Goal: Find specific page/section: Find specific page/section

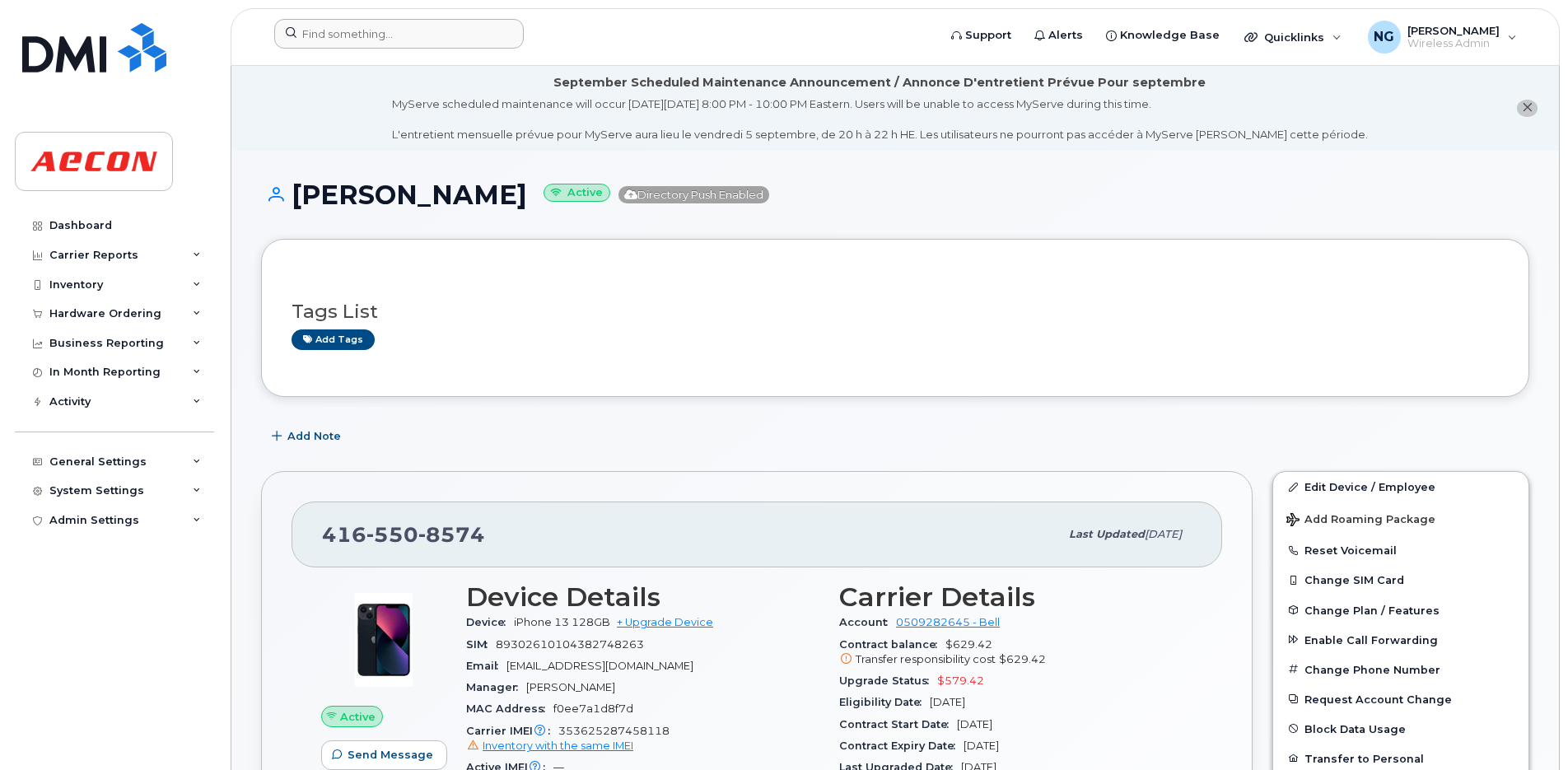
scroll to position [412, 0]
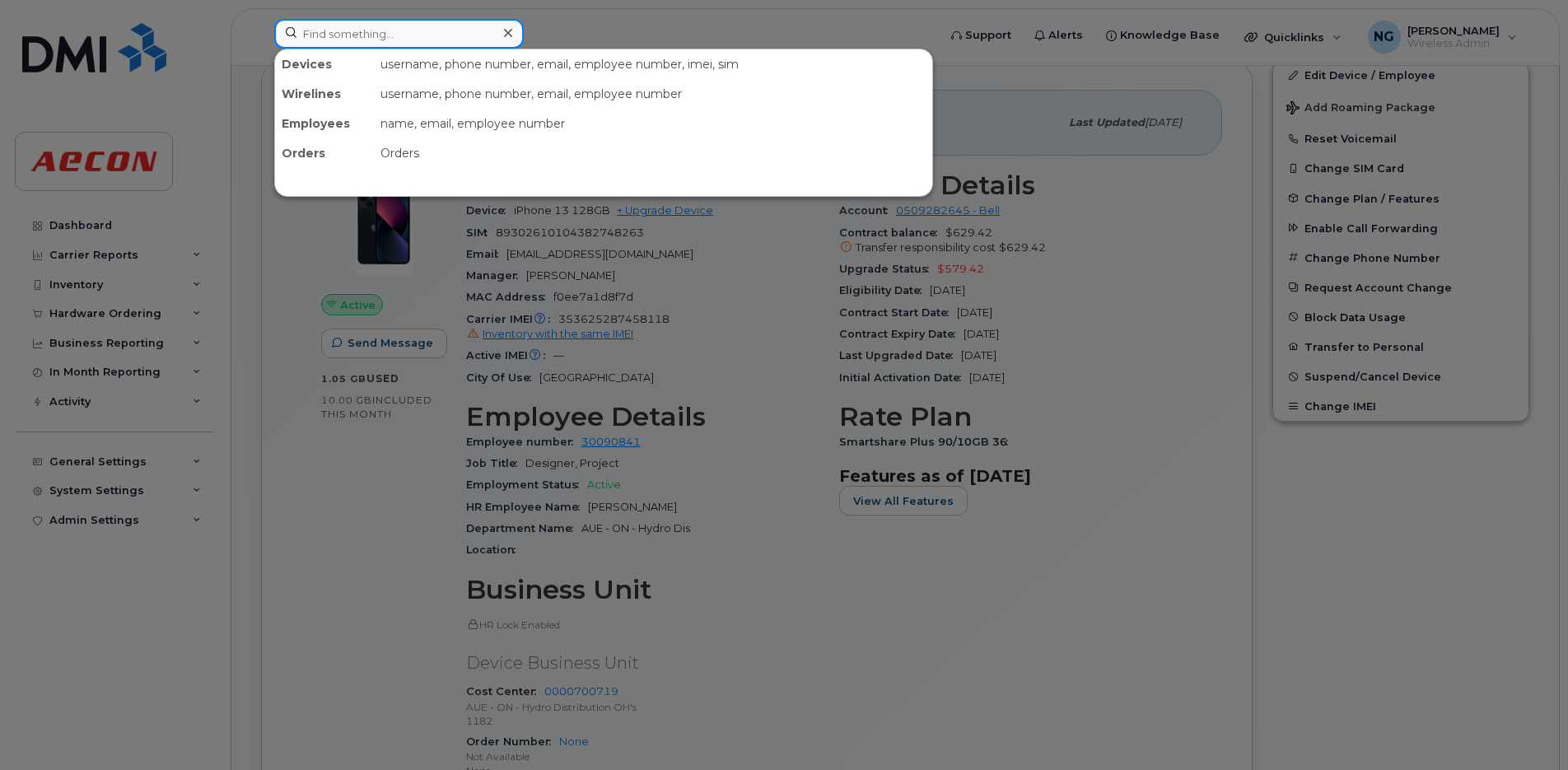
click at [403, 41] on input at bounding box center [398, 33] width 249 height 30
paste input ": [PHONE_NUMBER]"
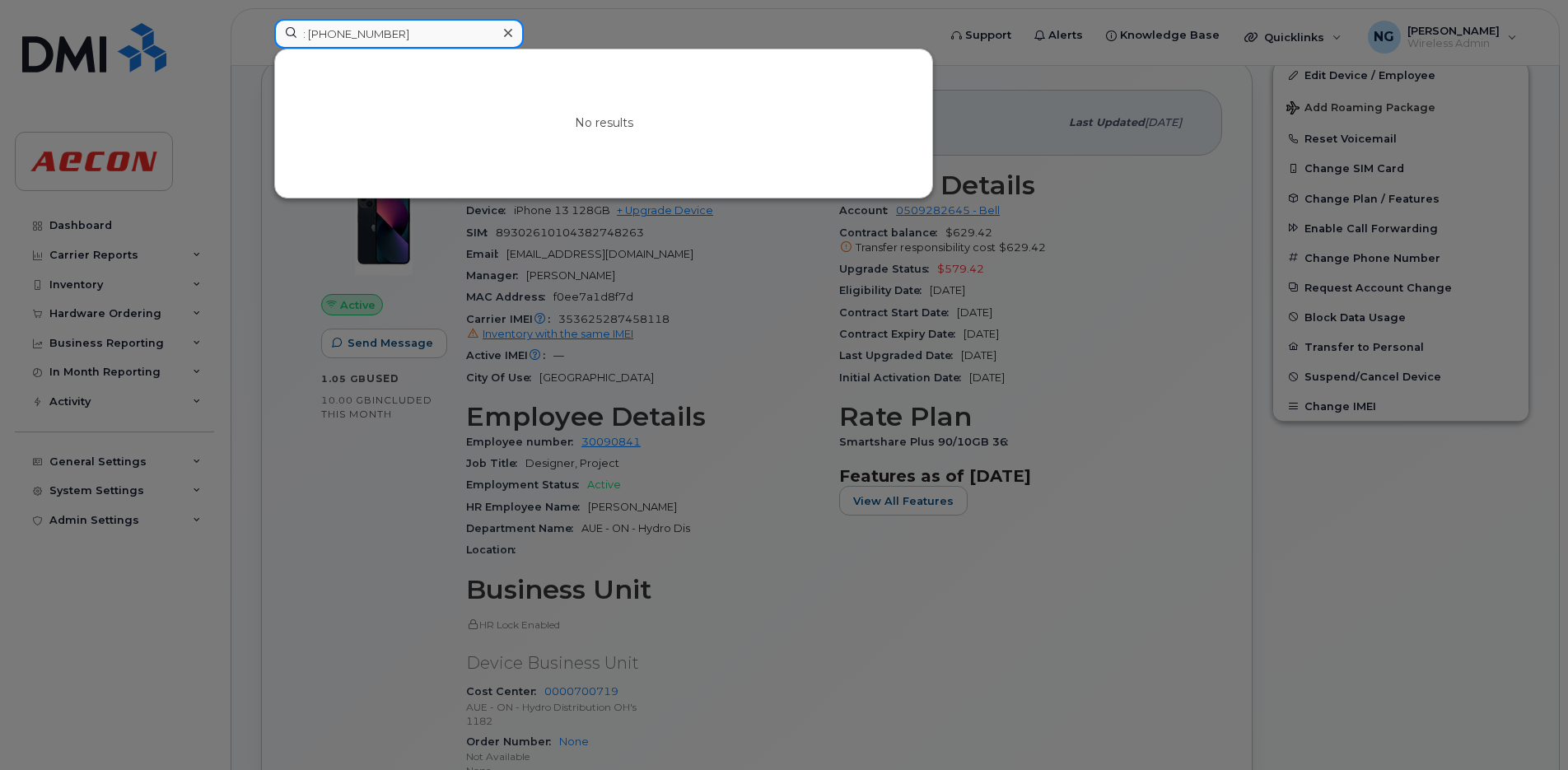
click at [306, 34] on input ": [PHONE_NUMBER]" at bounding box center [398, 33] width 249 height 30
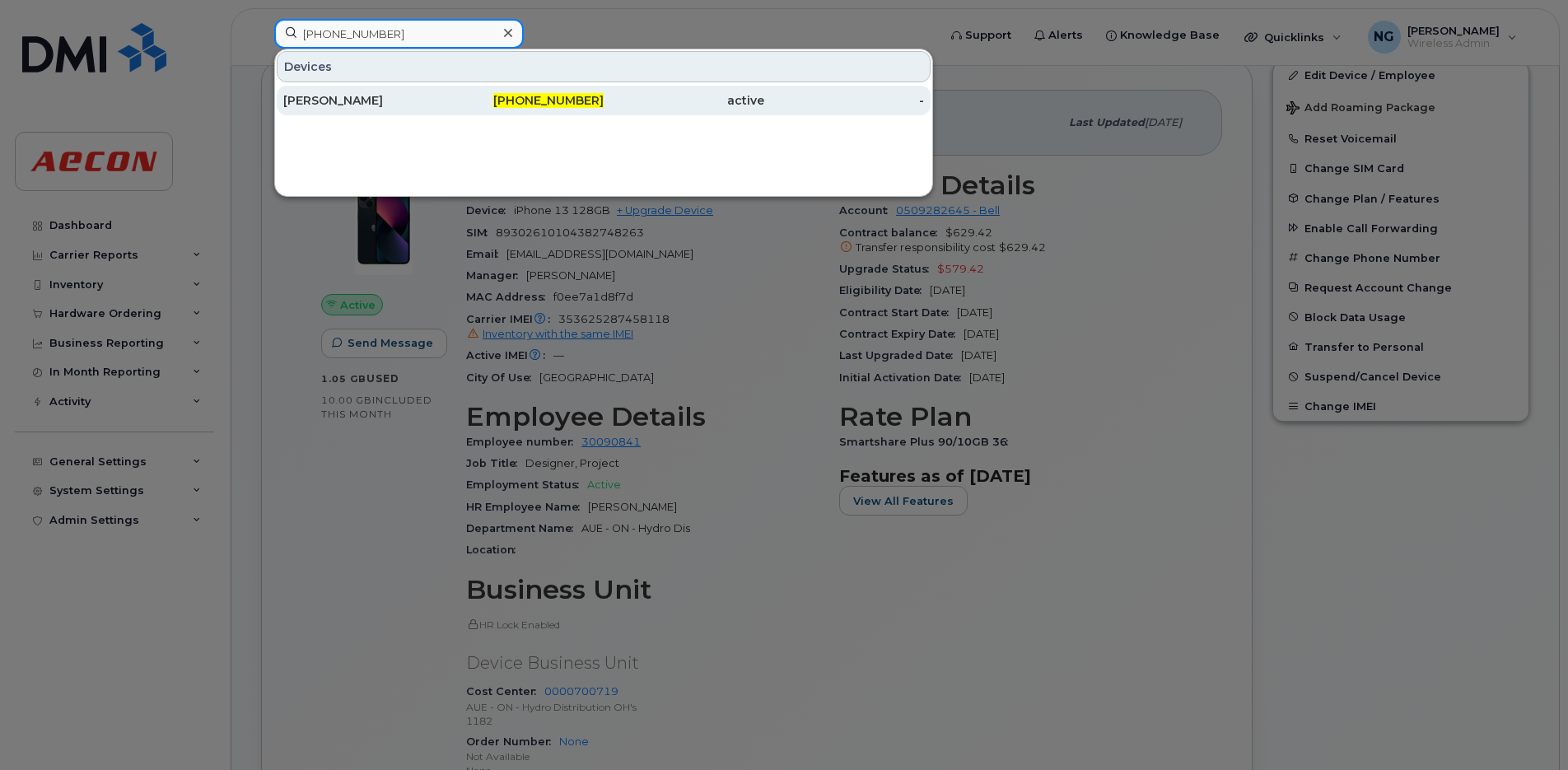
type input "[PHONE_NUMBER]"
click at [559, 94] on span "[PHONE_NUMBER]" at bounding box center [548, 100] width 111 height 14
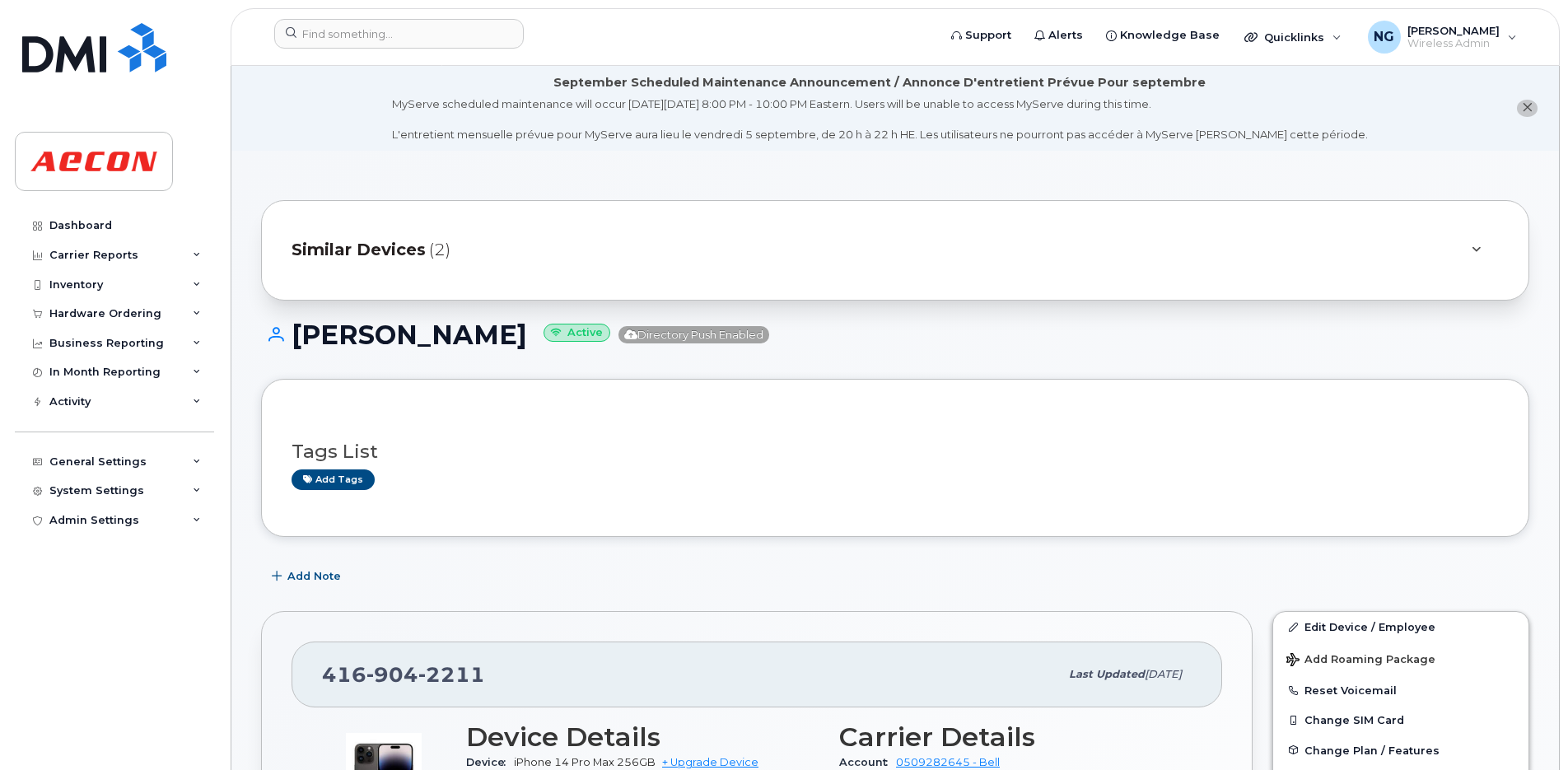
click at [392, 245] on span "Similar Devices" at bounding box center [358, 249] width 134 height 24
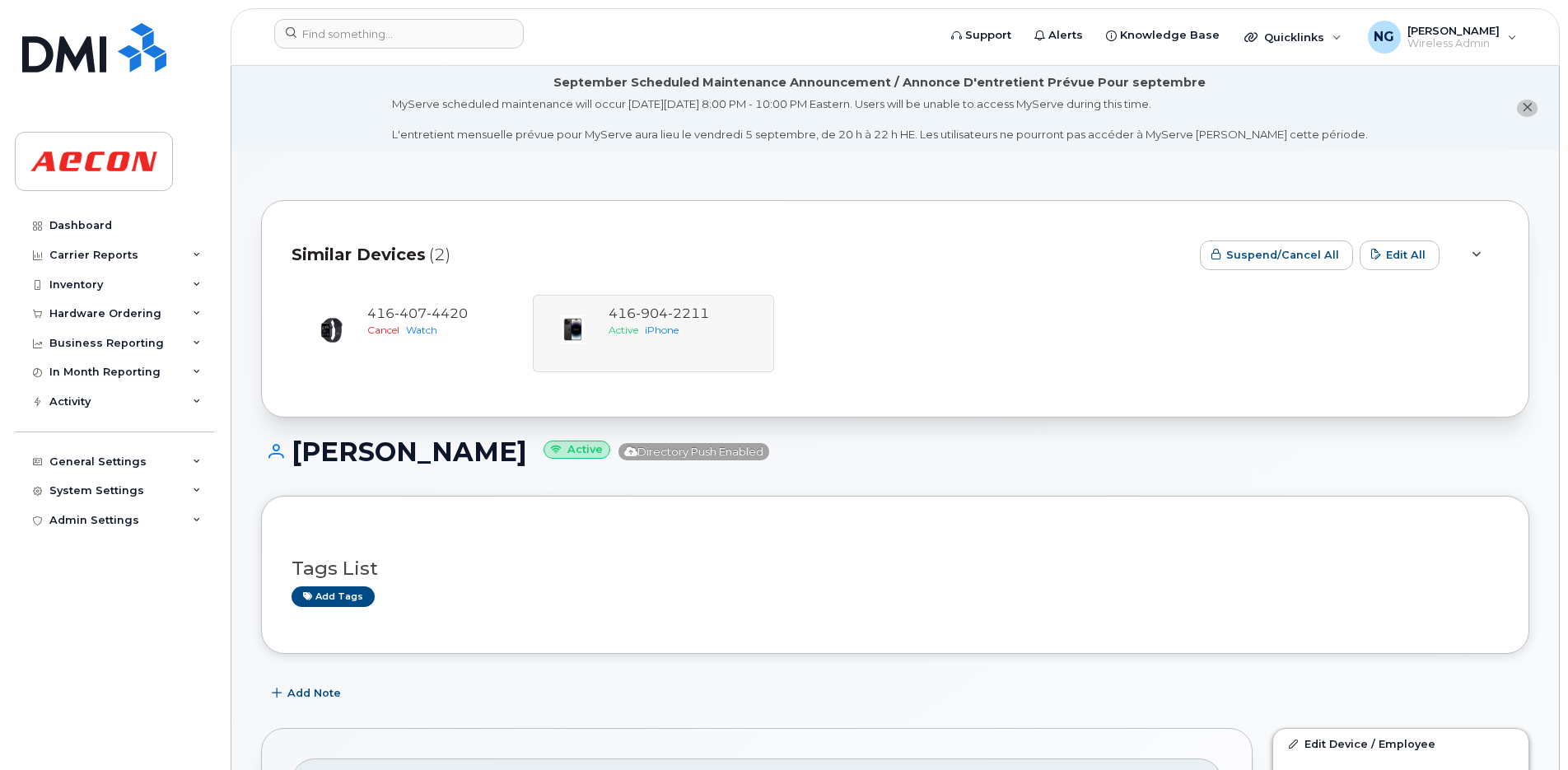
click at [617, 305] on div "416 407 4420 Cancel Watch 416 904 2211 Active iPhone" at bounding box center [895, 333] width 1207 height 77
click at [639, 322] on div "416 407 4420 Cancel Watch 416 904 2211 Active iPhone" at bounding box center [895, 333] width 1207 height 77
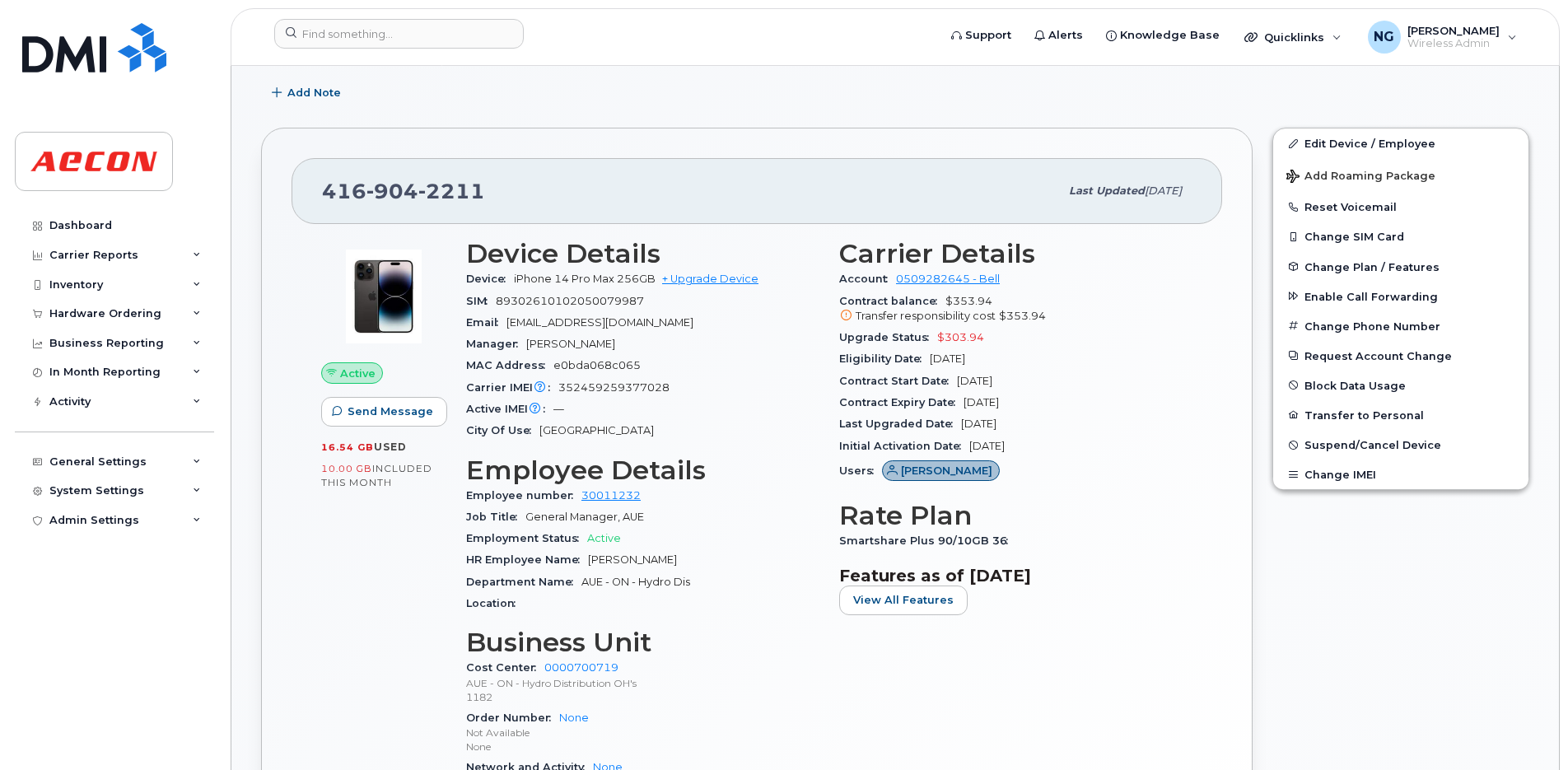
scroll to position [514, 0]
